Goal: Navigation & Orientation: Find specific page/section

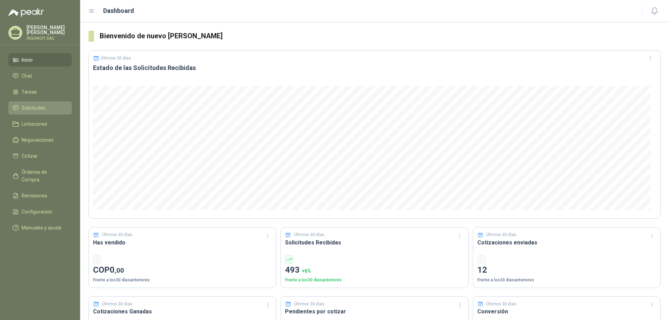
click at [32, 111] on span "Solicitudes" at bounding box center [34, 108] width 24 height 8
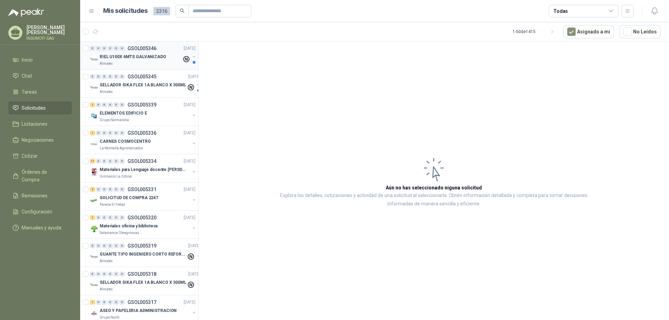
click at [107, 53] on div "RIEL U100X 6MTS GALVANIZADO" at bounding box center [141, 57] width 82 height 8
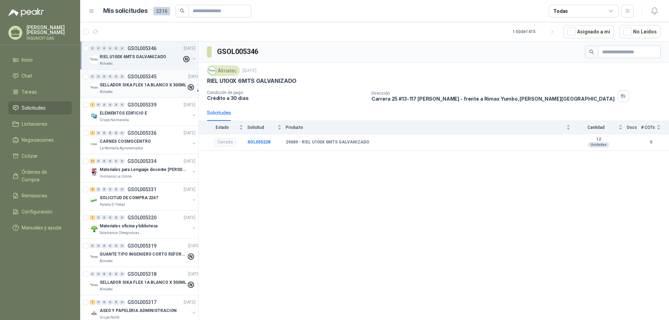
click at [138, 86] on p "SELLADOR SIKA FLEX 1A BLANCO X 300ML" at bounding box center [143, 85] width 87 height 7
click at [139, 56] on p "RIEL U100X 6MTS GALVANIZADO" at bounding box center [133, 57] width 67 height 7
click at [148, 83] on p "SELLADOR SIKA FLEX 1A BLANCO X 300ML" at bounding box center [143, 85] width 87 height 7
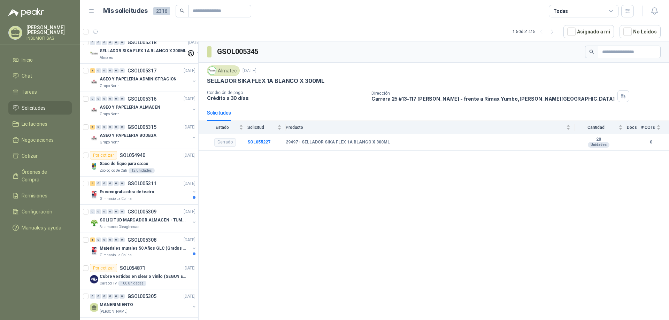
scroll to position [244, 0]
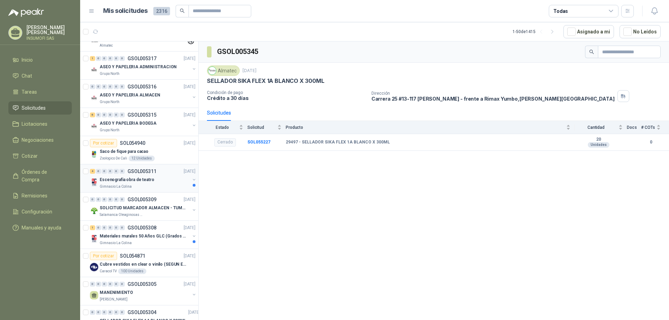
click at [141, 183] on p "Escenografia obra de teatro" at bounding box center [127, 180] width 55 height 7
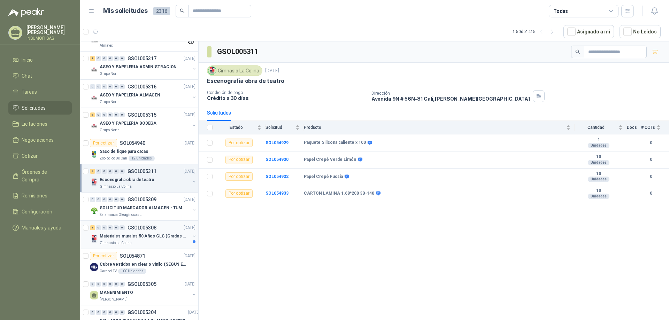
click at [130, 239] on p "Materiales murales 50 Años GLC (Grados 10 y 11)" at bounding box center [143, 236] width 87 height 7
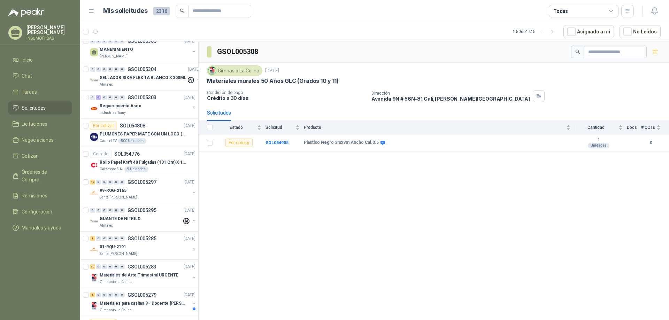
scroll to position [488, 0]
click at [141, 106] on div "Requerimiento Aseo" at bounding box center [145, 105] width 90 height 8
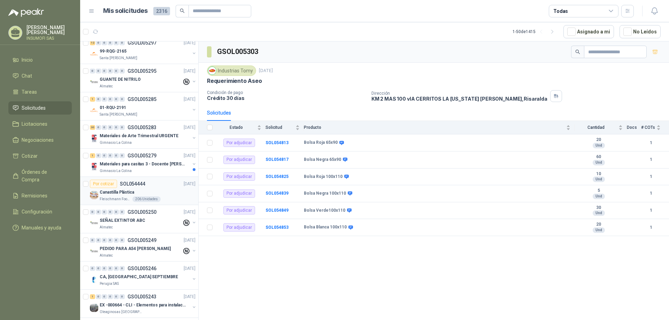
scroll to position [627, 0]
click at [139, 165] on p "Materiales para casitas 3 - Docente [PERSON_NAME]" at bounding box center [143, 163] width 87 height 7
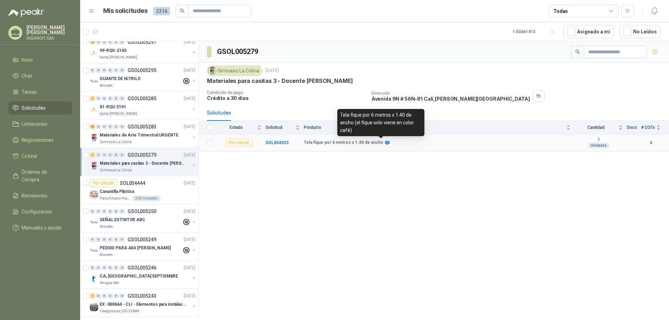
click at [385, 144] on icon at bounding box center [387, 143] width 5 height 4
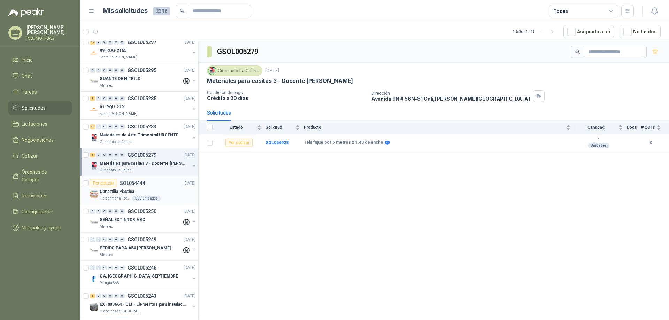
click at [115, 189] on p "Canastilla Plástica" at bounding box center [117, 191] width 34 height 7
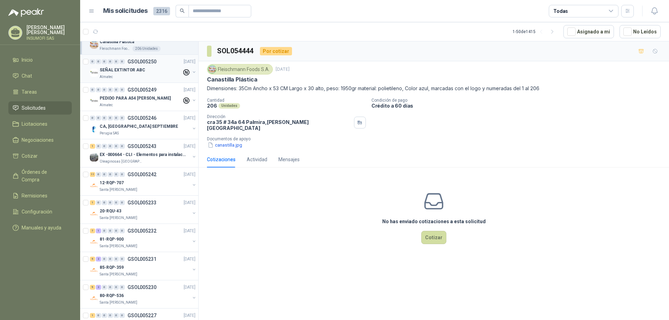
scroll to position [801, 0]
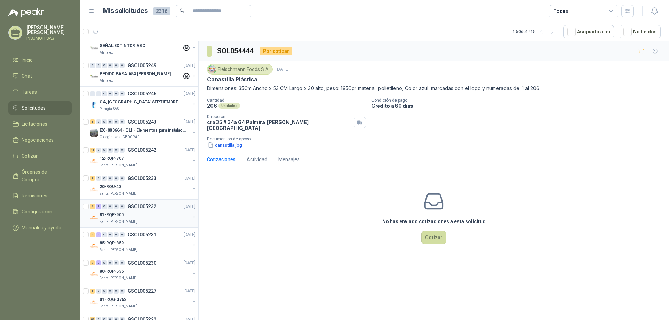
click at [130, 216] on div "81-RQP-900" at bounding box center [145, 215] width 90 height 8
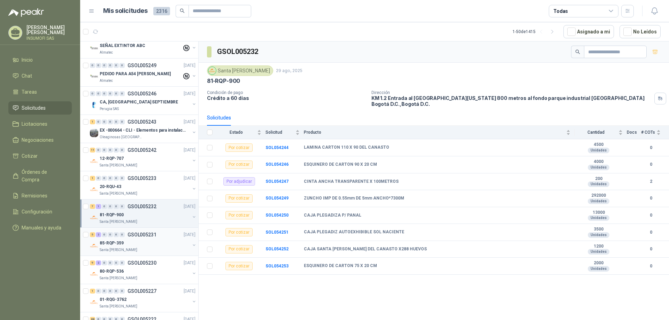
click at [133, 239] on div "5 2 0 0 0 0 GSOL005231 [DATE]" at bounding box center [143, 235] width 107 height 8
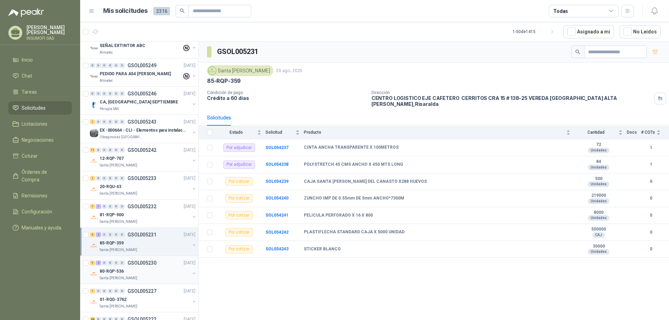
click at [130, 263] on p "GSOL005230" at bounding box center [141, 263] width 29 height 5
